Goal: Task Accomplishment & Management: Manage account settings

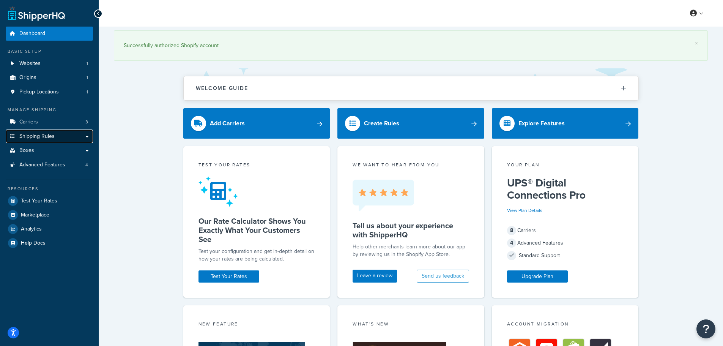
click at [47, 138] on span "Shipping Rules" at bounding box center [36, 136] width 35 height 6
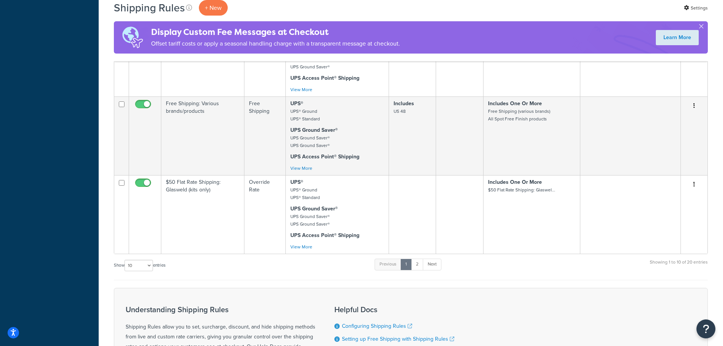
scroll to position [645, 0]
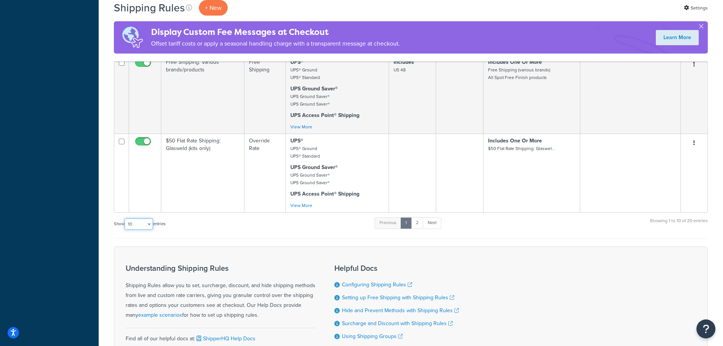
click at [130, 222] on select "10 15 25 50 100 1000" at bounding box center [138, 223] width 28 height 11
select select "100"
click at [125, 218] on select "10 15 25 50 100 1000" at bounding box center [138, 223] width 28 height 11
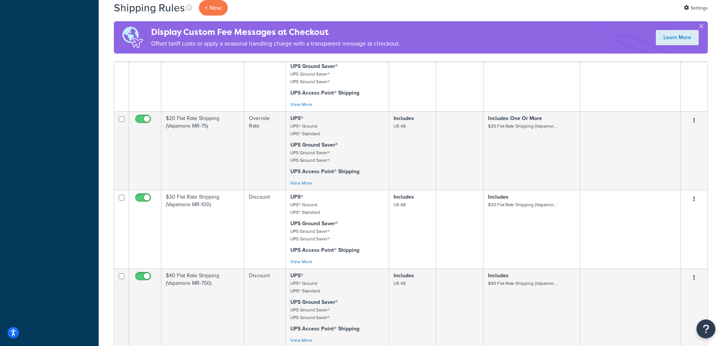
scroll to position [1176, 0]
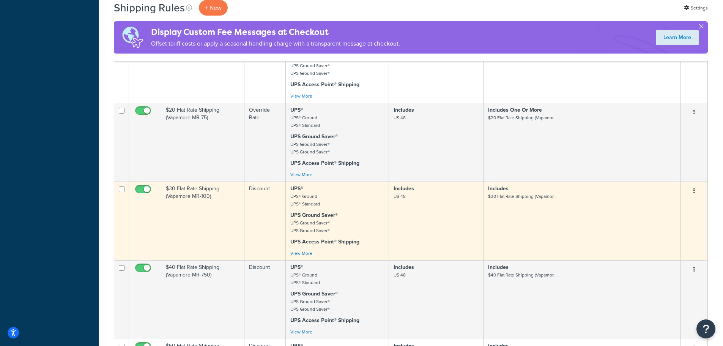
click at [250, 196] on td "Discount" at bounding box center [264, 220] width 41 height 79
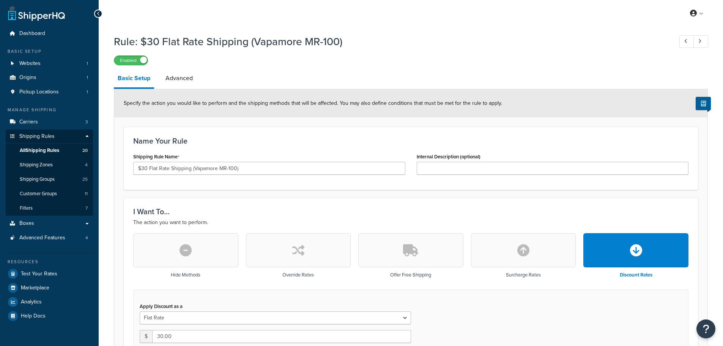
select select "ITEM"
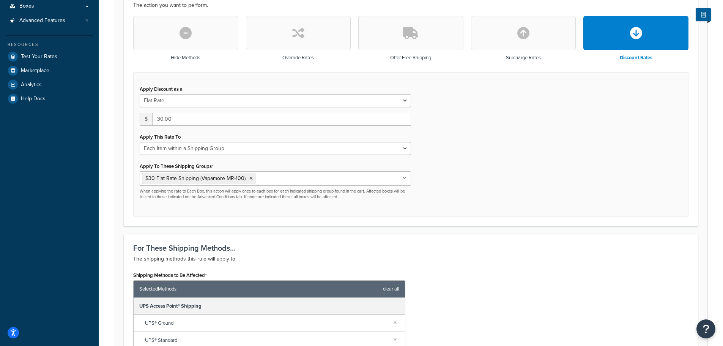
scroll to position [90, 0]
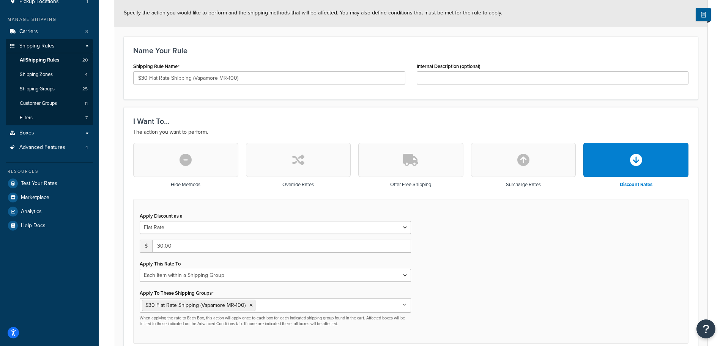
click at [300, 165] on icon "button" at bounding box center [298, 160] width 12 height 12
type input "0"
select select "CART"
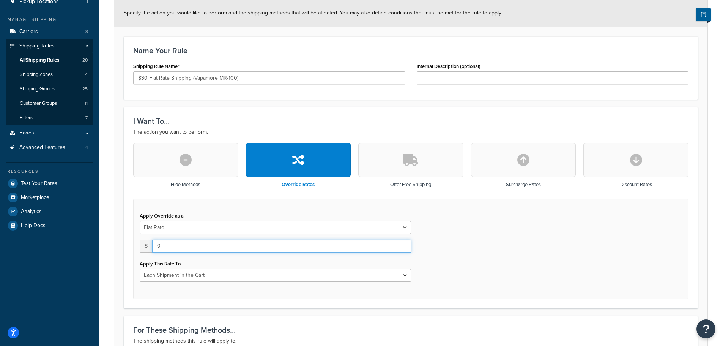
drag, startPoint x: 170, startPoint y: 247, endPoint x: 126, endPoint y: 244, distance: 44.4
click at [126, 244] on div "I Want To... The action you want to perform. Hide Methods Override Rates Offer …" at bounding box center [411, 207] width 574 height 201
type input "30"
click at [632, 250] on div "Apply Override as a Flat Rate Percentage Flat Rate & Percentage $ 30 Apply This…" at bounding box center [410, 249] width 555 height 100
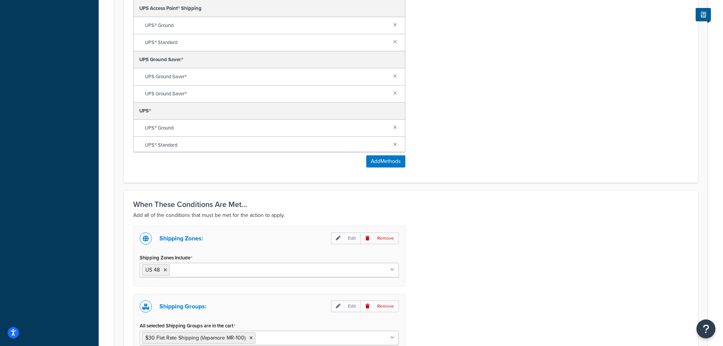
scroll to position [577, 0]
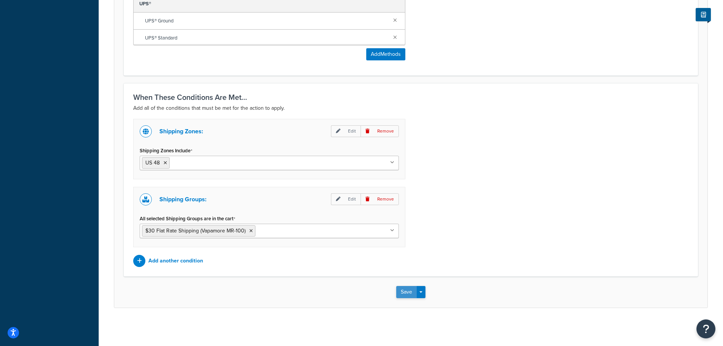
click at [405, 291] on button "Save" at bounding box center [406, 292] width 20 height 12
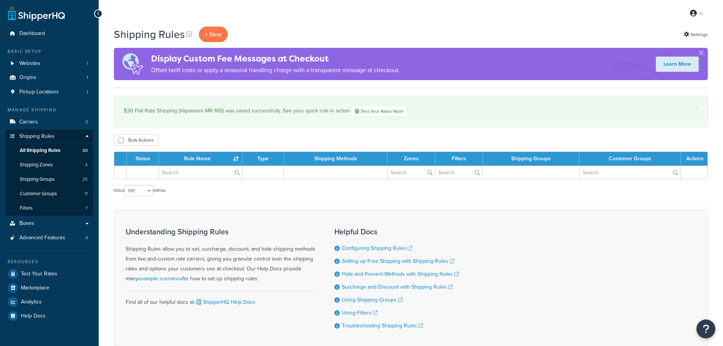
select select "100"
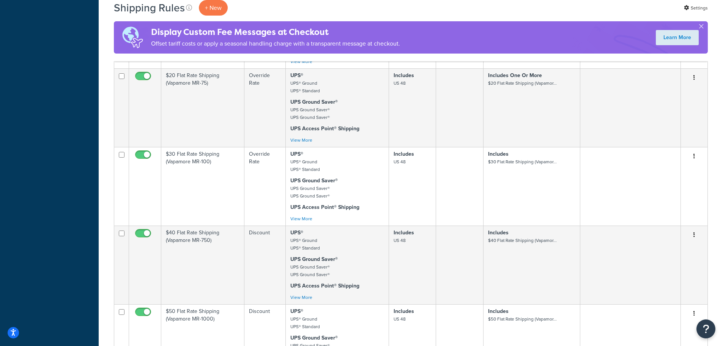
scroll to position [1328, 0]
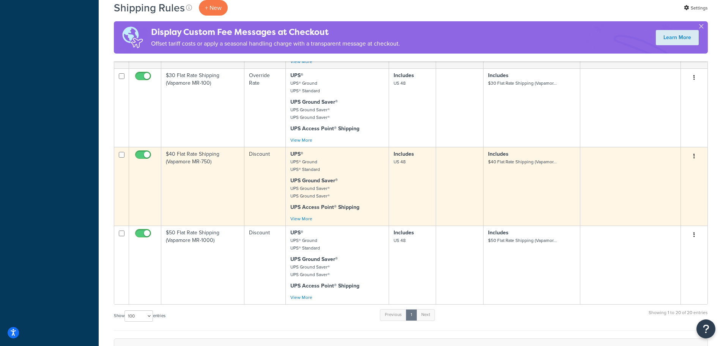
click at [226, 176] on td "$40 Flat Rate Shipping (Vapamore MR-750)" at bounding box center [202, 186] width 83 height 79
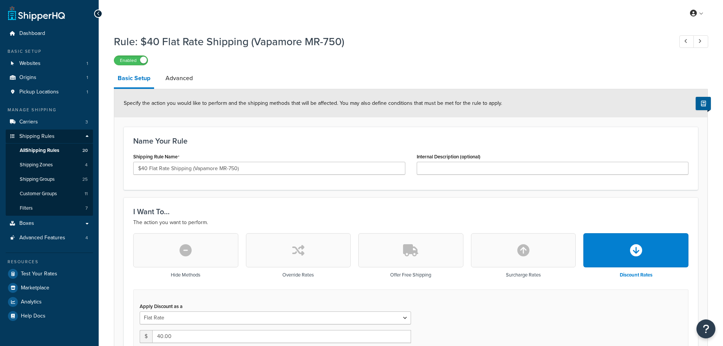
select select "ITEM"
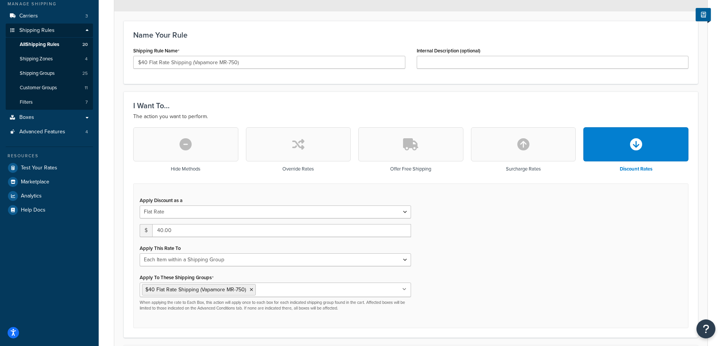
scroll to position [114, 0]
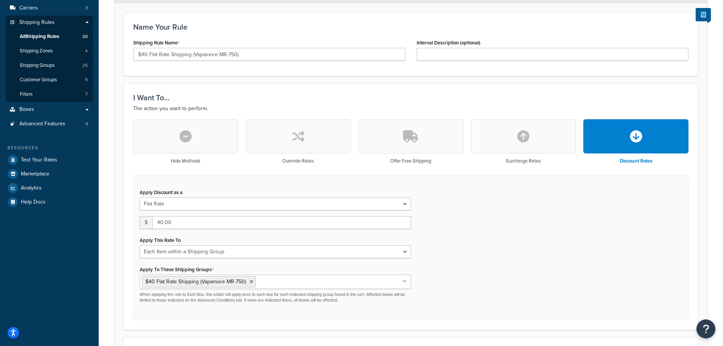
click at [300, 140] on icon "button" at bounding box center [298, 136] width 12 height 12
type input "0"
select select "CART"
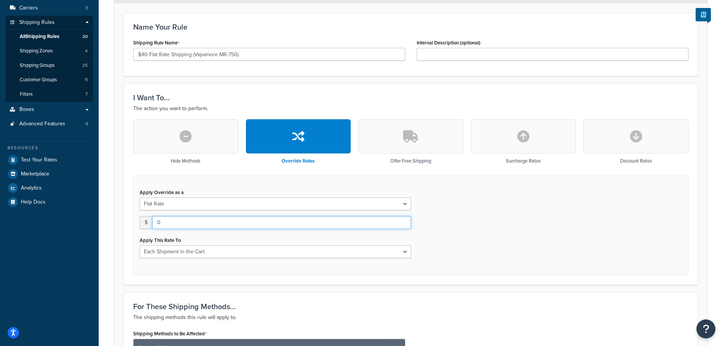
drag, startPoint x: 166, startPoint y: 221, endPoint x: 120, endPoint y: 220, distance: 46.3
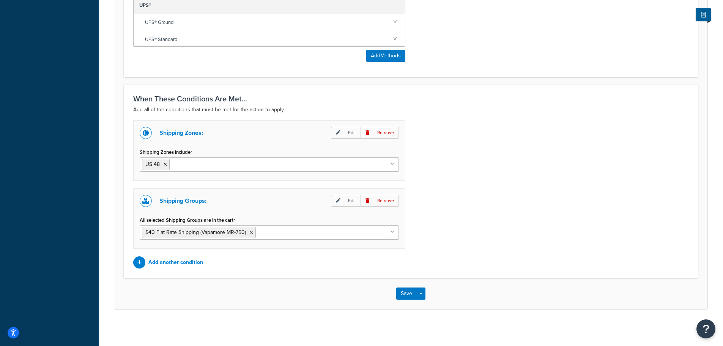
scroll to position [577, 0]
type input "40"
click at [404, 291] on button "Save" at bounding box center [406, 292] width 20 height 12
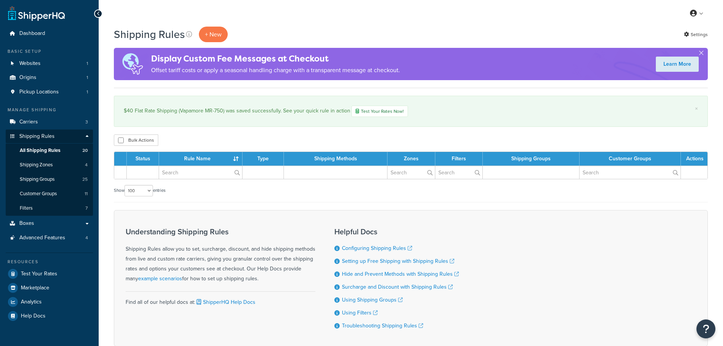
select select "100"
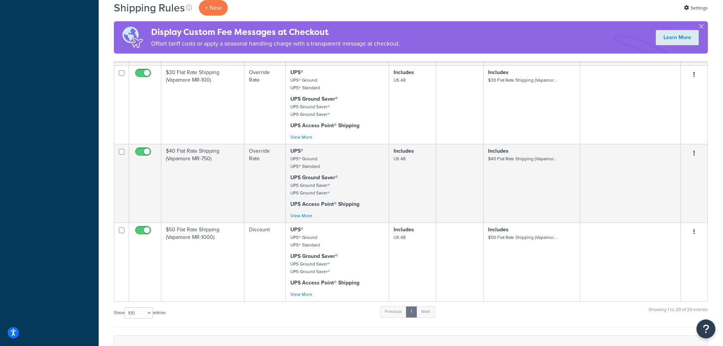
scroll to position [1366, 0]
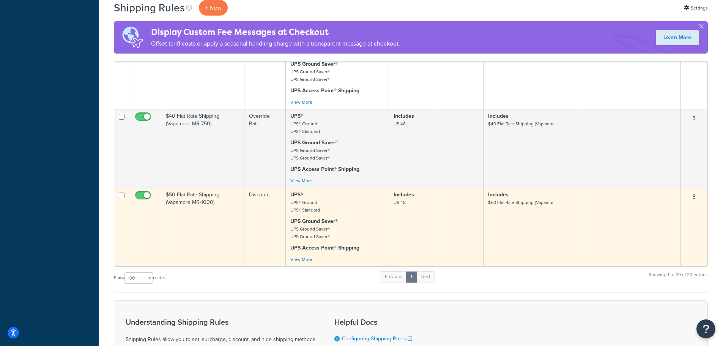
click at [214, 208] on td "$50 Flat Rate Shipping (Vapamore MR-1000)" at bounding box center [202, 226] width 83 height 79
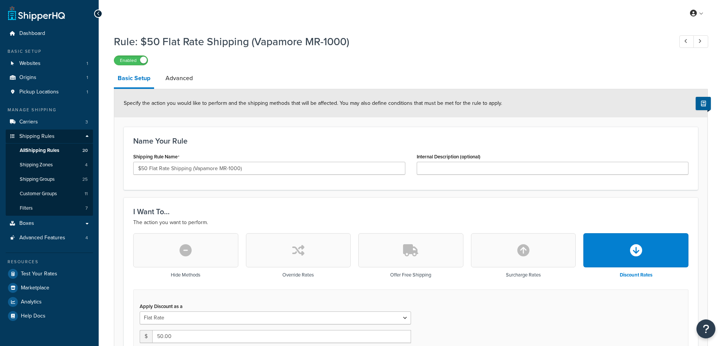
select select "ITEM"
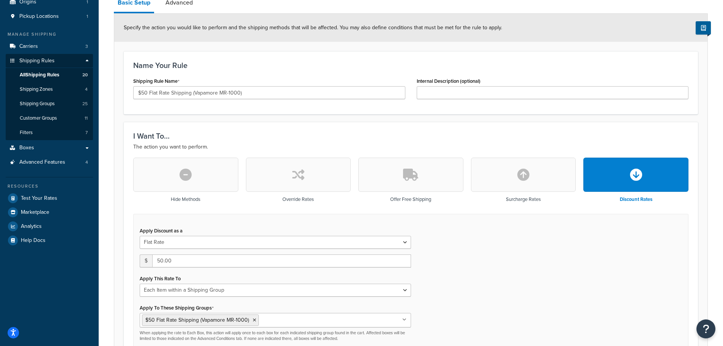
scroll to position [76, 0]
click at [304, 178] on icon "button" at bounding box center [298, 174] width 12 height 12
type input "0"
select select "CART"
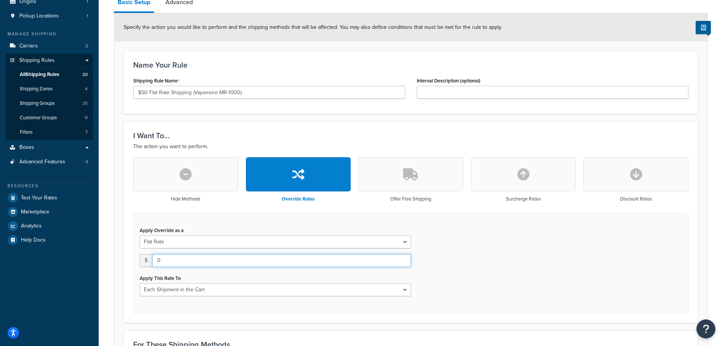
drag, startPoint x: 173, startPoint y: 257, endPoint x: 131, endPoint y: 257, distance: 42.1
click at [132, 257] on div "Hide Methods Override Rates Offer Free Shipping Surcharge Rates Discount Rates …" at bounding box center [410, 235] width 566 height 156
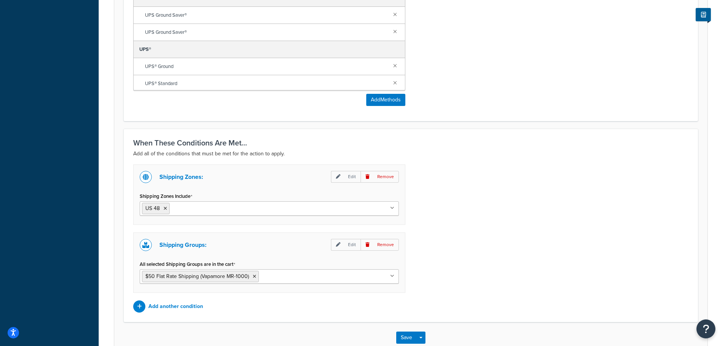
scroll to position [577, 0]
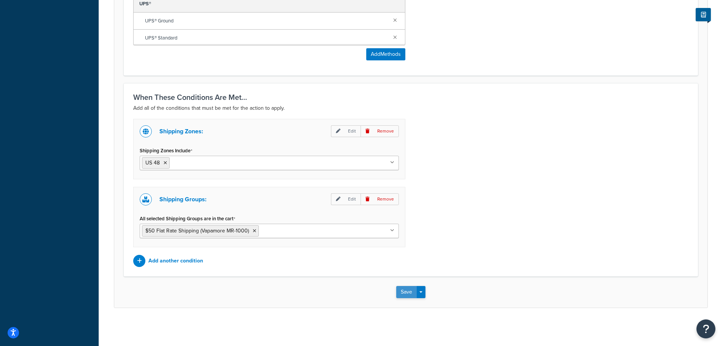
type input "50"
click at [403, 291] on button "Save" at bounding box center [406, 292] width 20 height 12
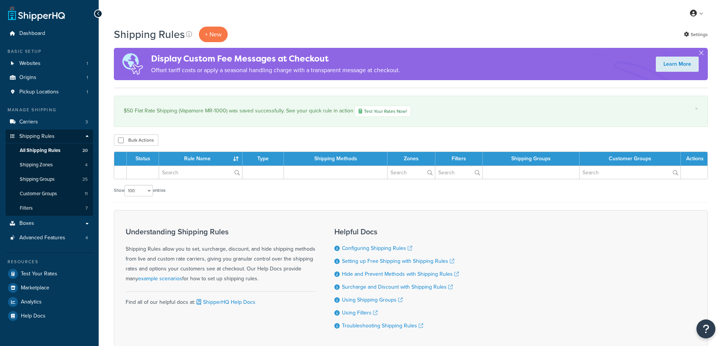
select select "100"
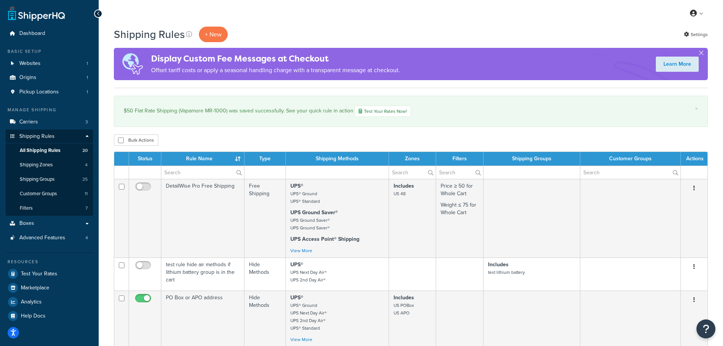
click at [700, 53] on button "button" at bounding box center [701, 54] width 2 height 2
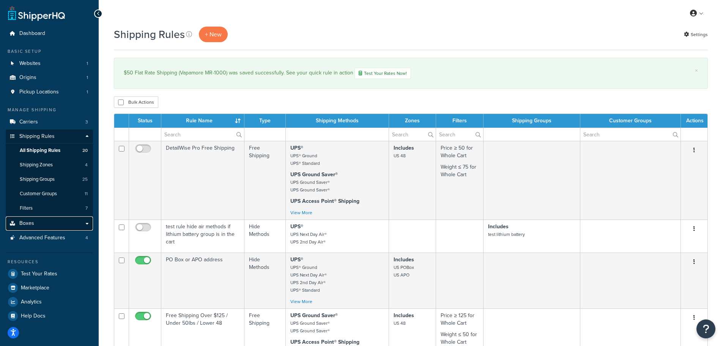
click at [48, 223] on link "Boxes" at bounding box center [49, 223] width 87 height 14
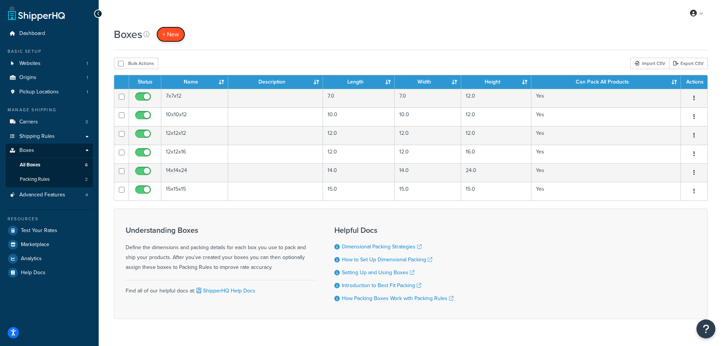
click at [170, 34] on span "+ New" at bounding box center [170, 34] width 17 height 9
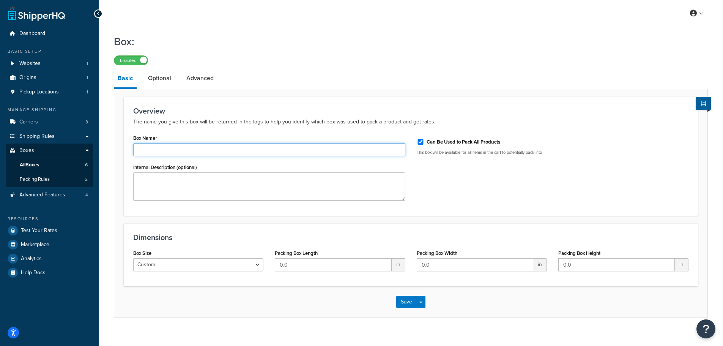
click at [185, 148] on input "Box Name" at bounding box center [269, 149] width 272 height 13
type input "Bubble Mailer"
click at [194, 263] on select "Custom USPS Small Flat Box USPS Medium Flat Box USPS Large Flat Box USPS Flat E…" at bounding box center [198, 264] width 130 height 13
select select "usps_legal_flat_rate_evelope"
click at [133, 258] on select "Custom USPS Small Flat Box USPS Medium Flat Box USPS Large Flat Box USPS Flat E…" at bounding box center [198, 264] width 130 height 13
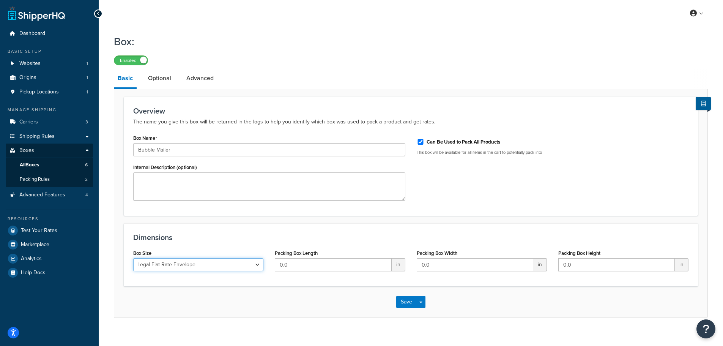
type input "14.5"
type input "9"
type input "0.5"
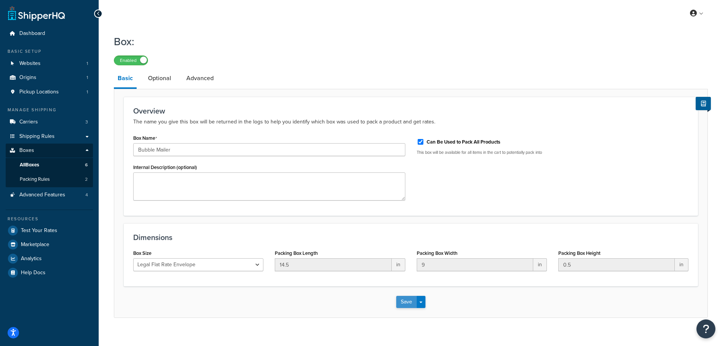
click at [411, 299] on button "Save" at bounding box center [406, 301] width 20 height 12
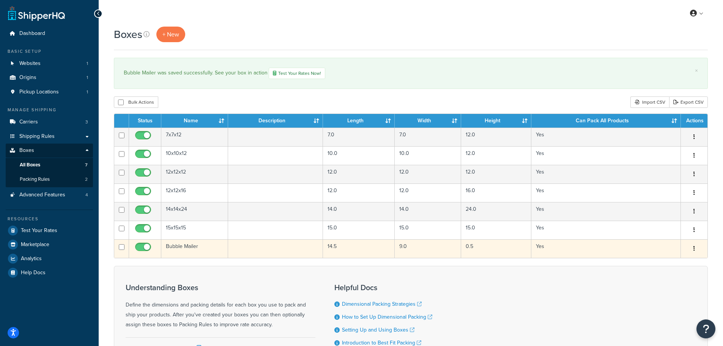
click at [693, 249] on icon "button" at bounding box center [694, 247] width 2 height 5
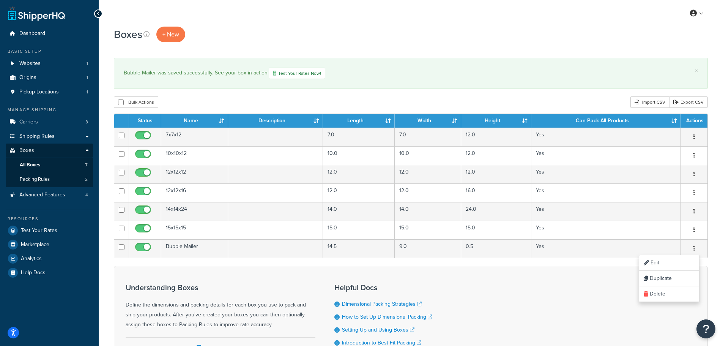
click at [591, 286] on div "Understanding Boxes Define the dimensions and packing details for each box you …" at bounding box center [411, 321] width 594 height 110
click at [387, 97] on div "Bulk Actions Duplicate Delete Import CSV Export CSV" at bounding box center [411, 101] width 594 height 11
click at [33, 33] on span "Dashboard" at bounding box center [32, 33] width 26 height 6
